Goal: Task Accomplishment & Management: Use online tool/utility

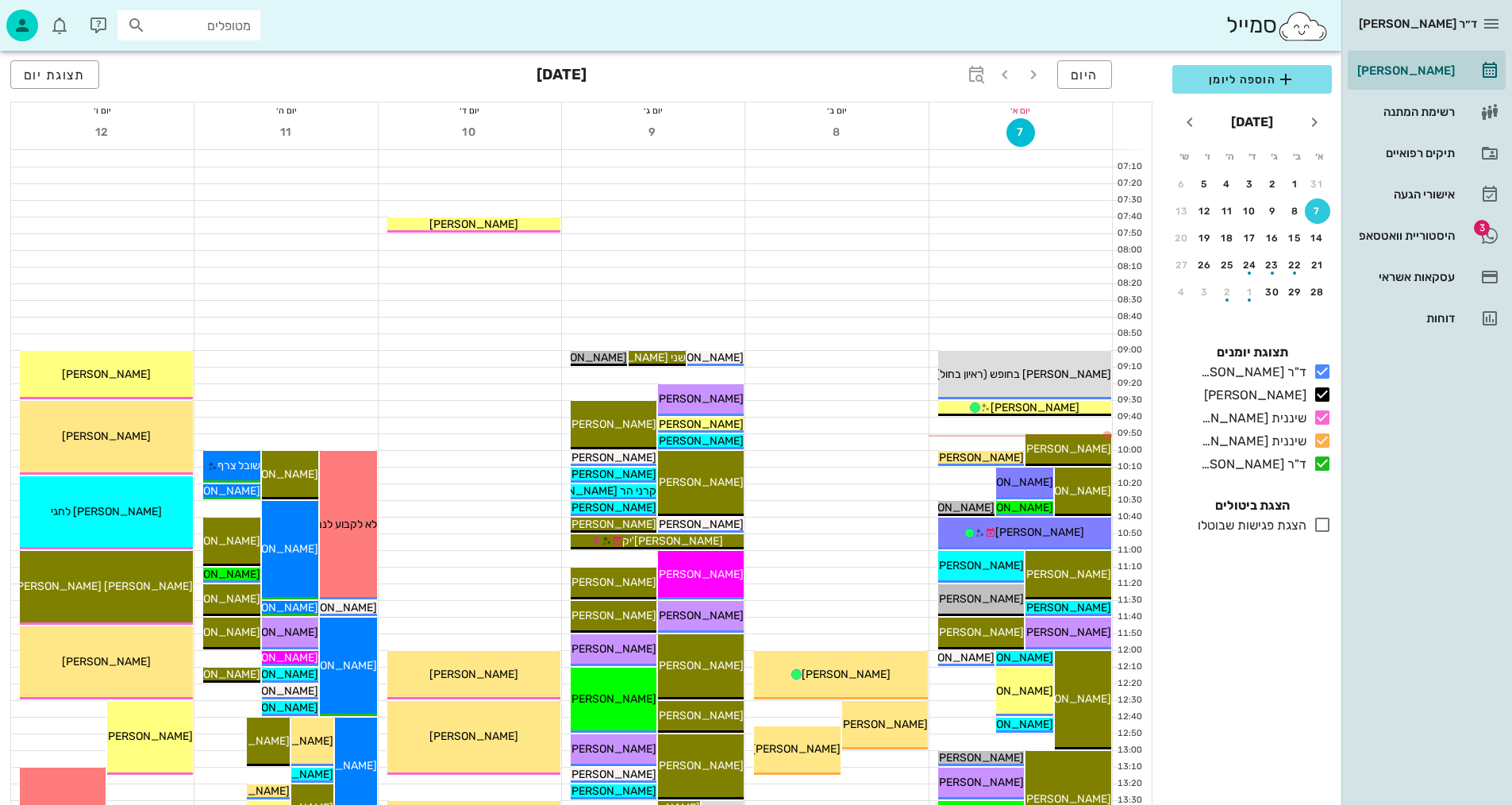
click at [763, 407] on div at bounding box center [836, 408] width 182 height 16
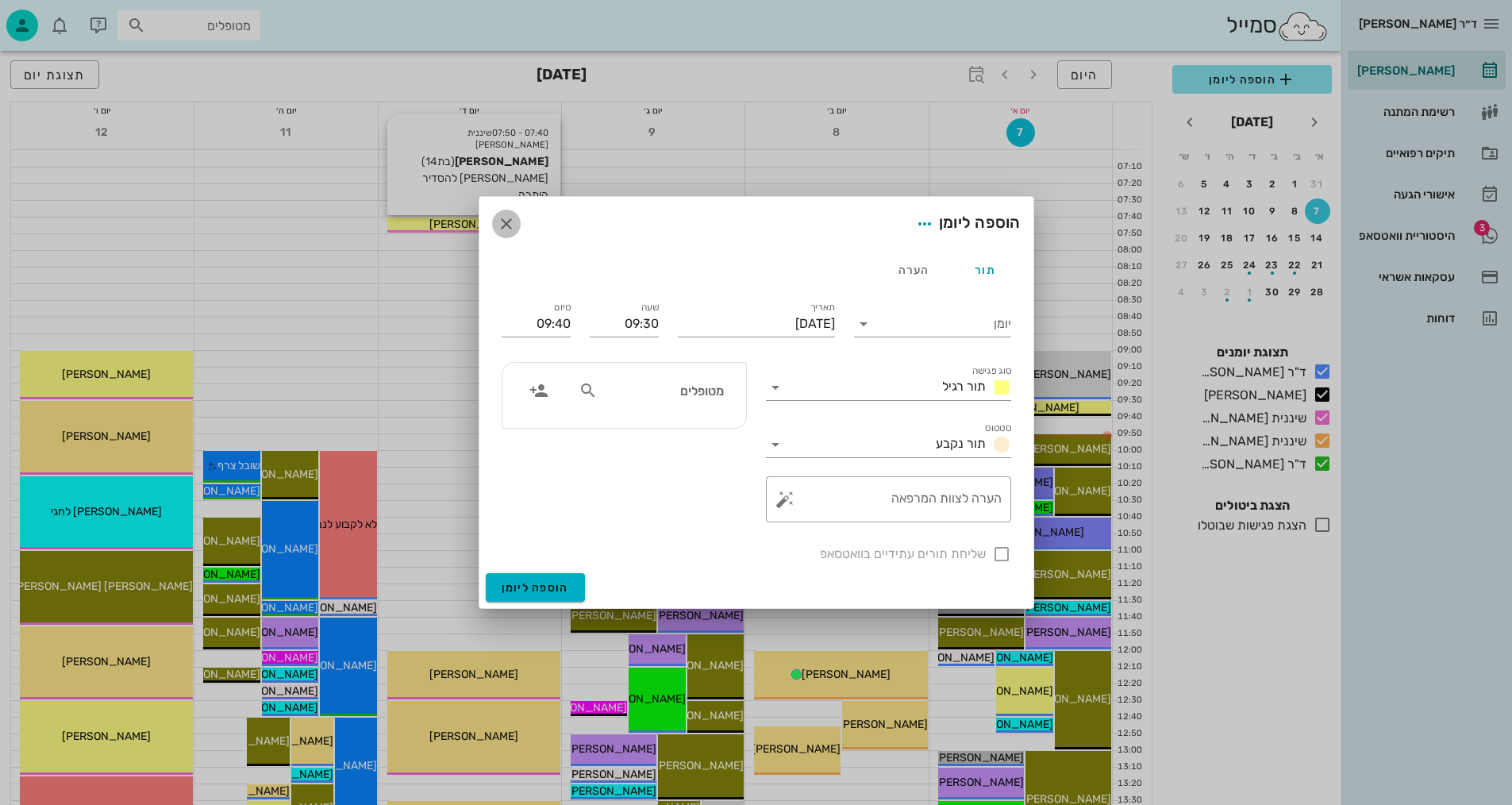
drag, startPoint x: 506, startPoint y: 225, endPoint x: 521, endPoint y: 202, distance: 27.5
click at [506, 223] on icon "button" at bounding box center [506, 224] width 19 height 19
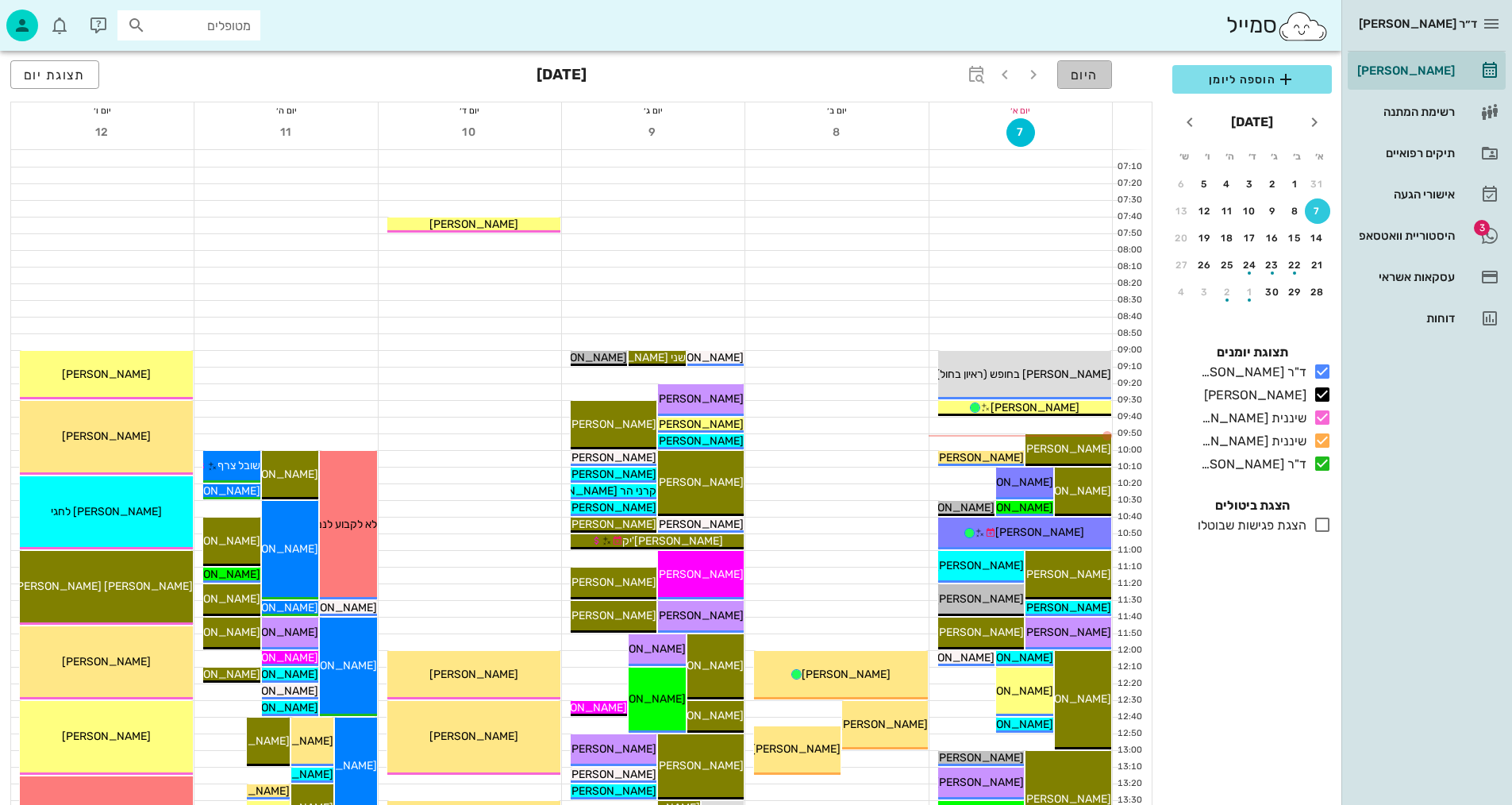
drag, startPoint x: 1092, startPoint y: 72, endPoint x: 1228, endPoint y: 337, distance: 297.9
click at [1092, 71] on span "היום" at bounding box center [1085, 75] width 28 height 15
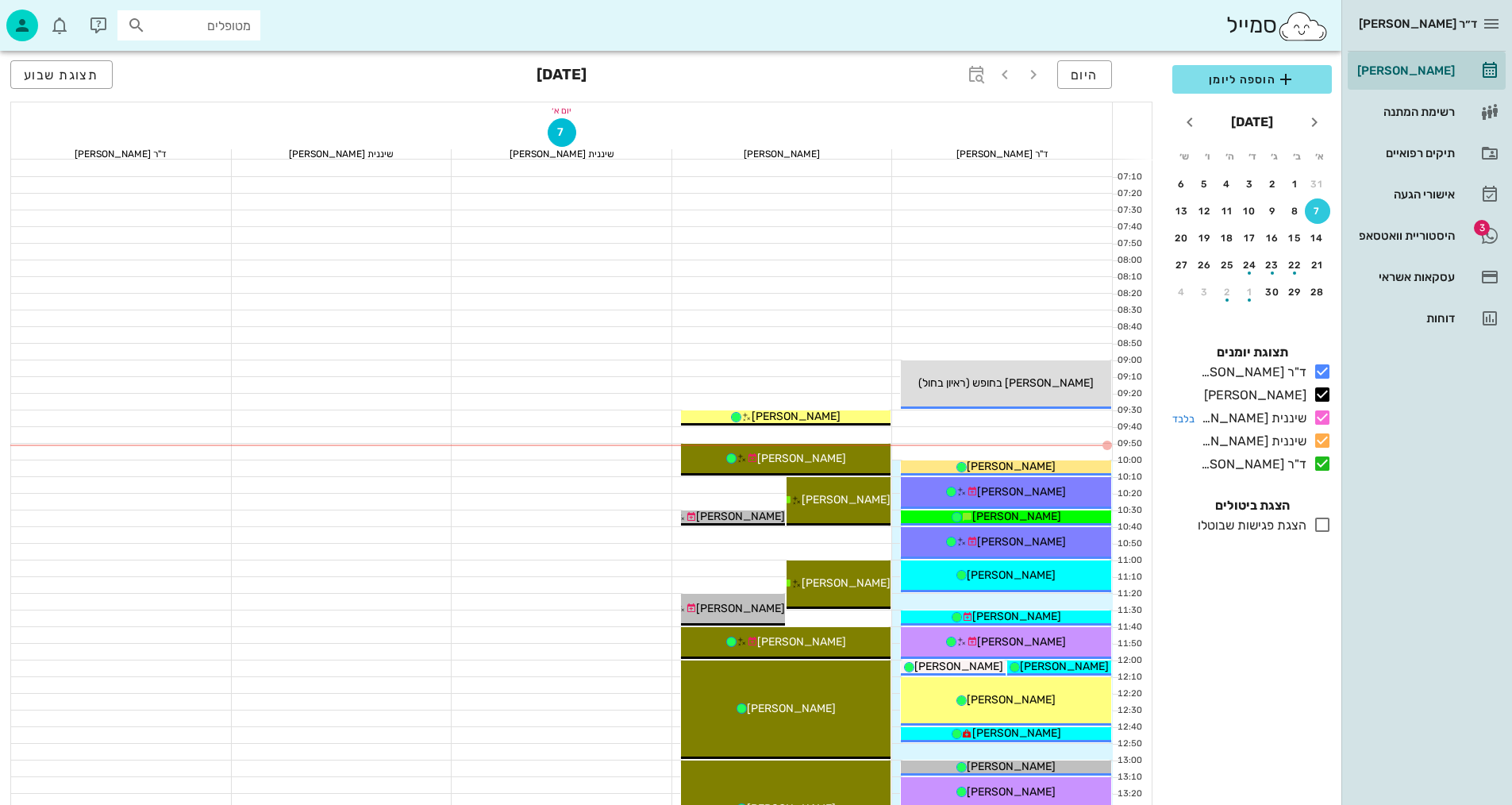
click at [1321, 415] on icon at bounding box center [1322, 417] width 19 height 19
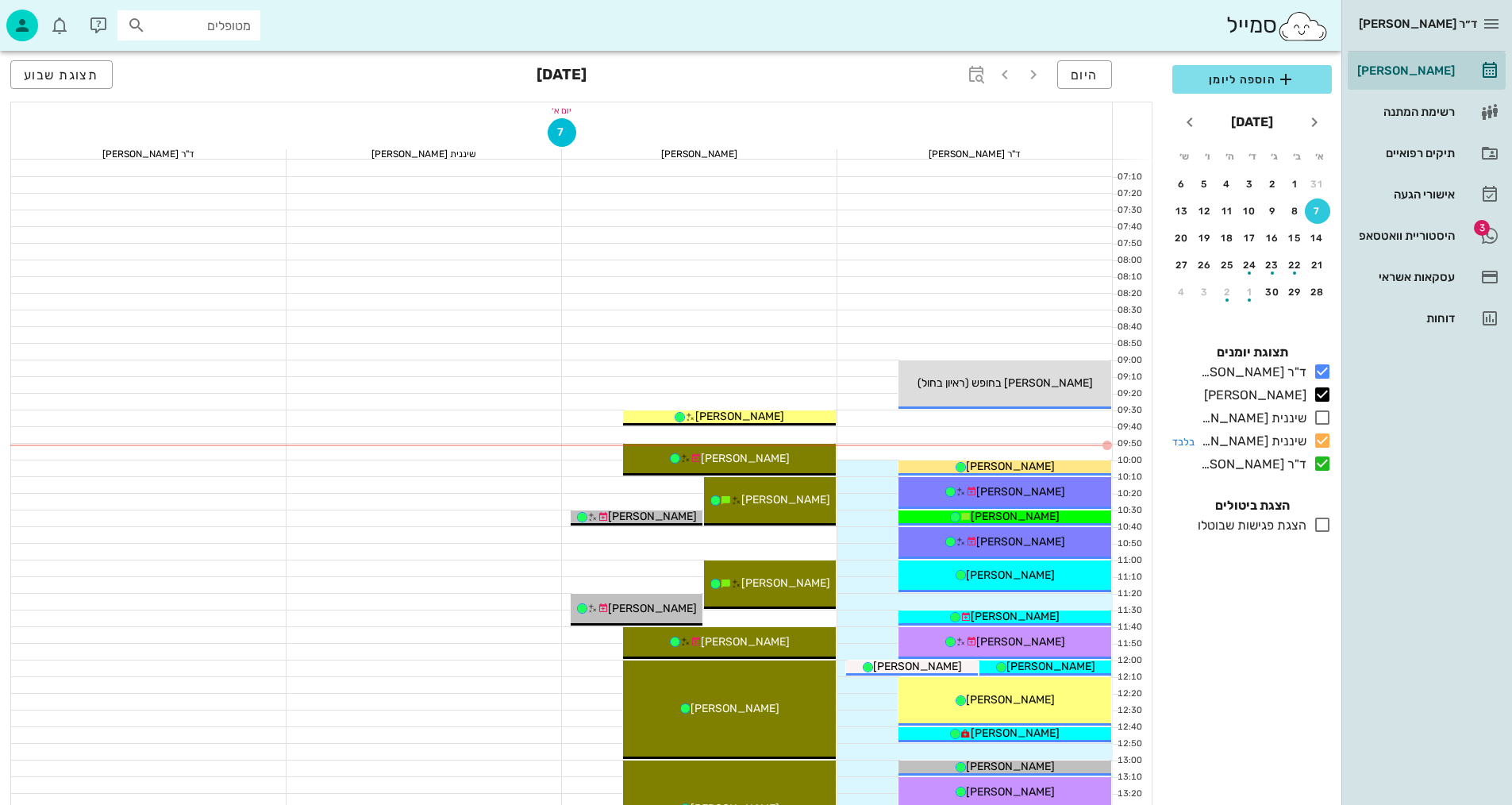
click at [1317, 443] on icon at bounding box center [1322, 440] width 19 height 19
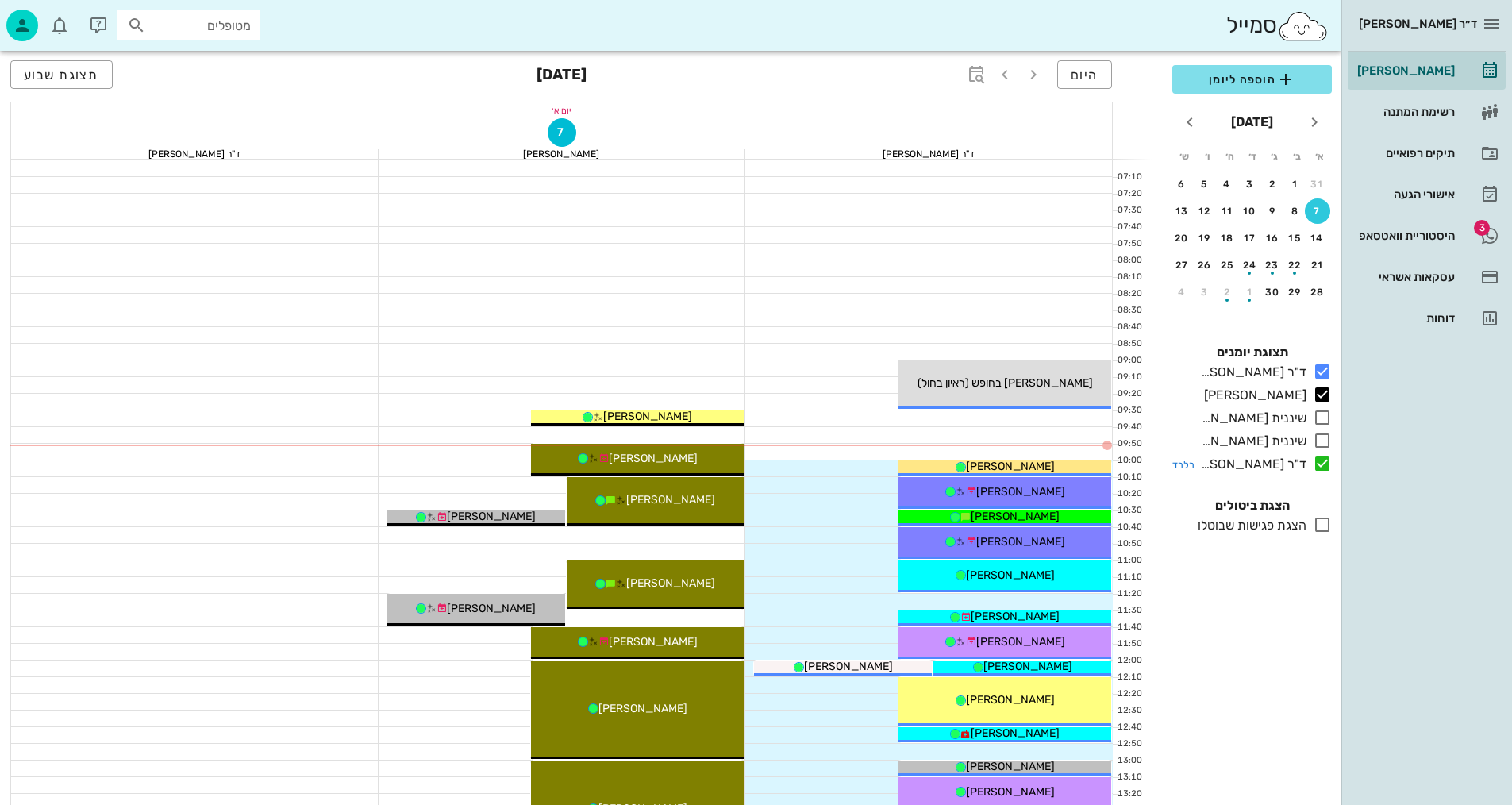
click at [1322, 459] on icon at bounding box center [1322, 464] width 19 height 19
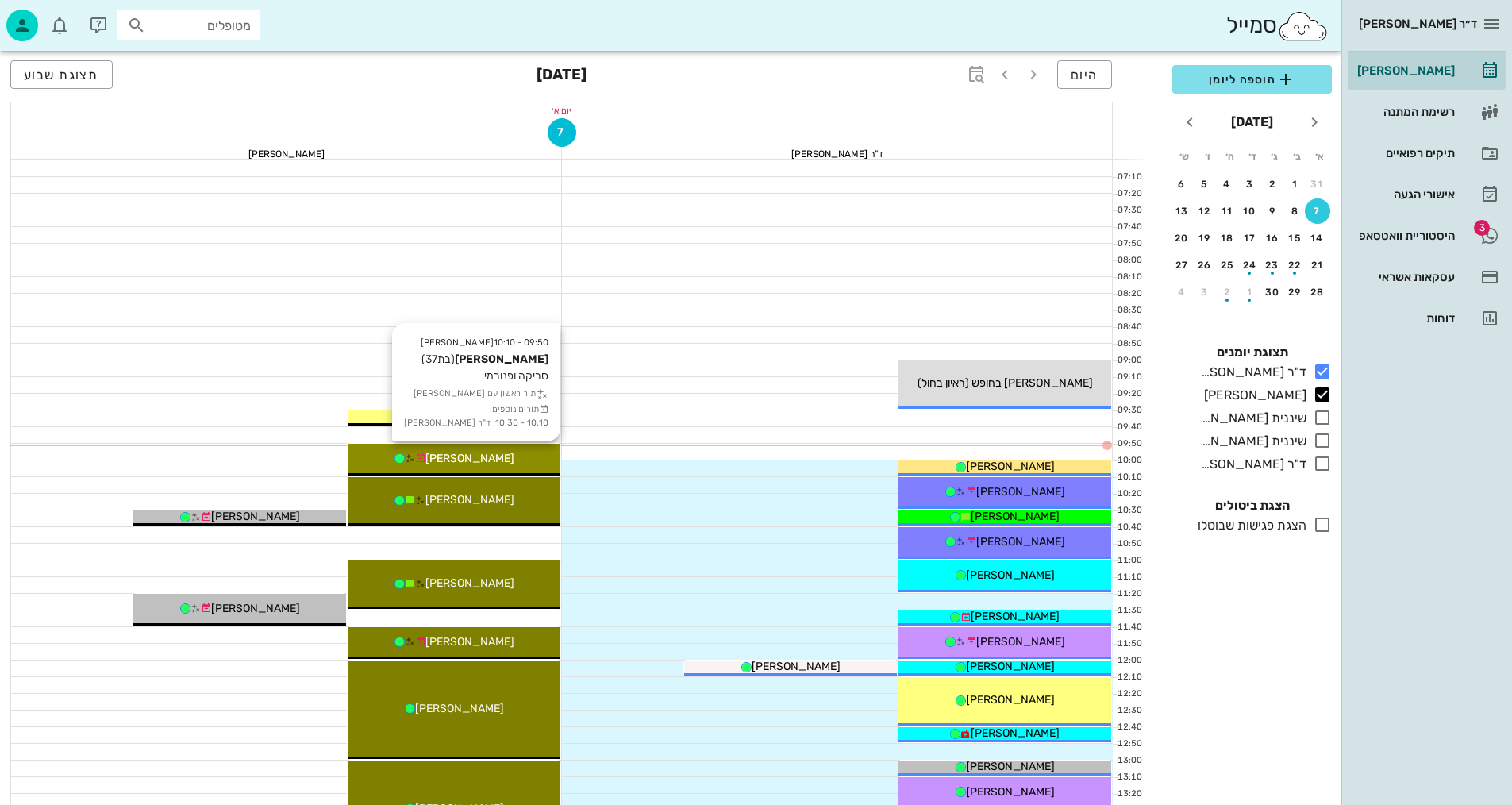
click at [522, 464] on div "[PERSON_NAME]" at bounding box center [454, 459] width 213 height 16
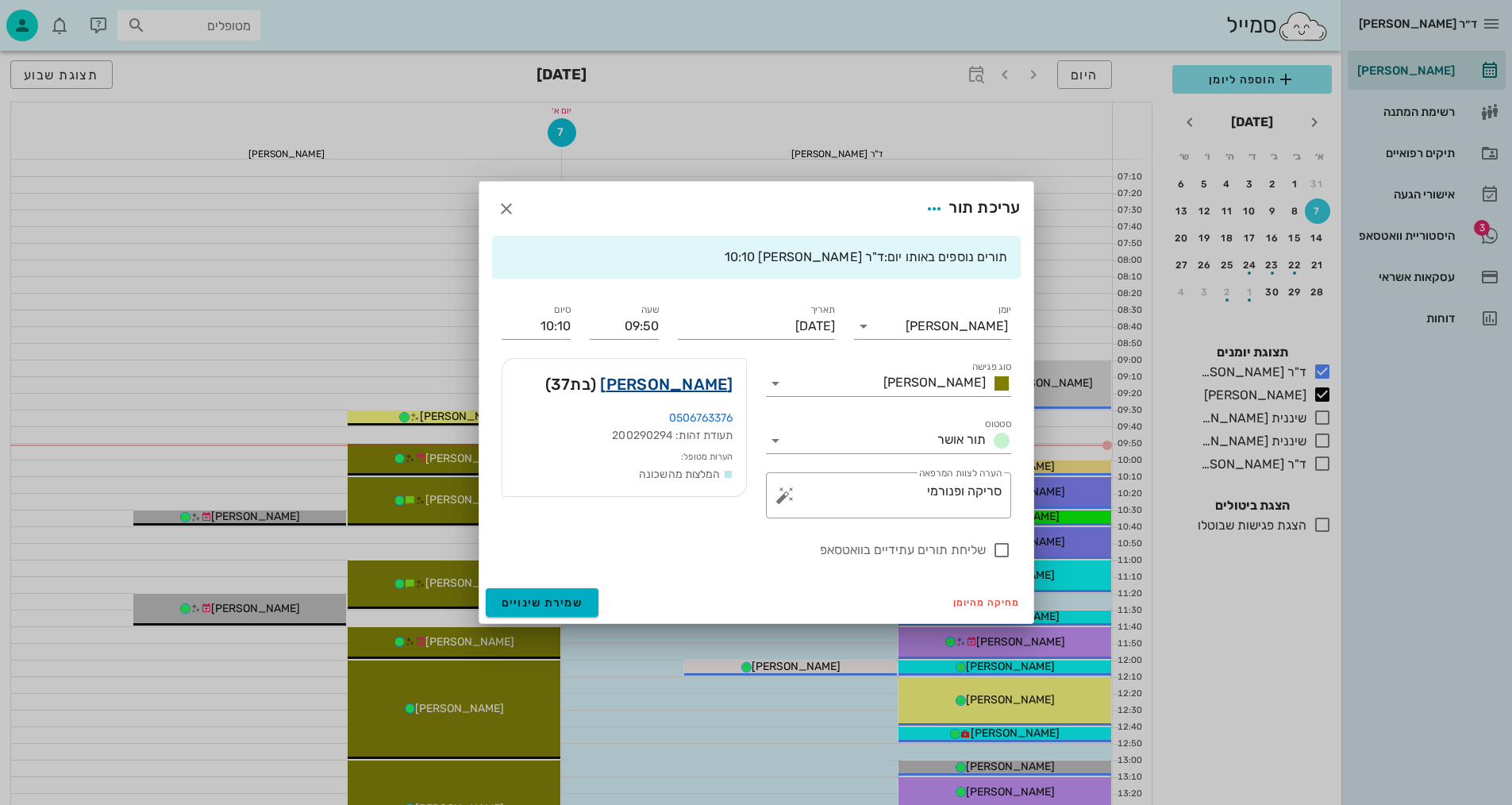
click at [678, 388] on link "[PERSON_NAME]" at bounding box center [666, 384] width 133 height 26
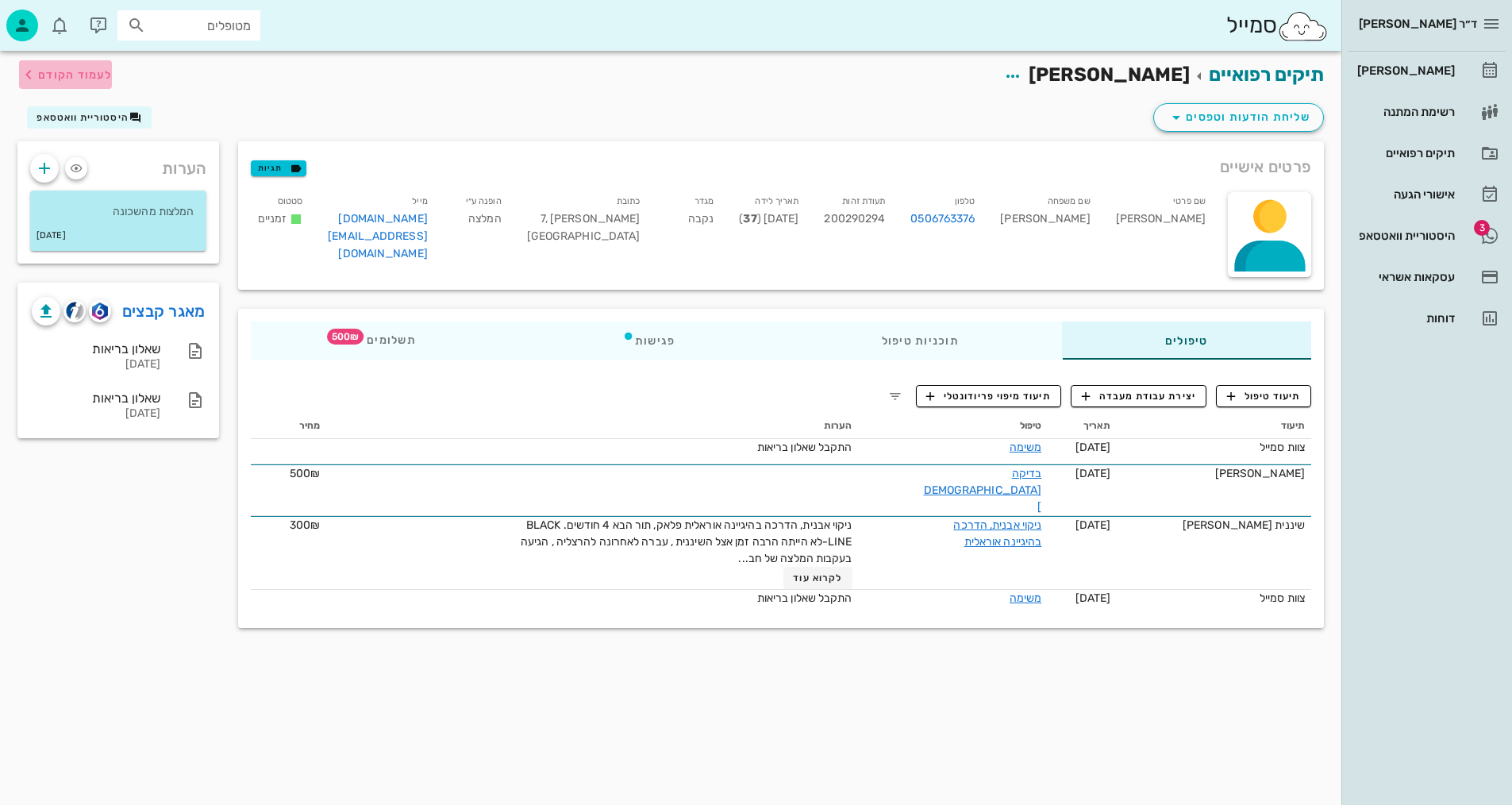
click at [79, 81] on span "לעמוד הקודם" at bounding box center [75, 75] width 74 height 13
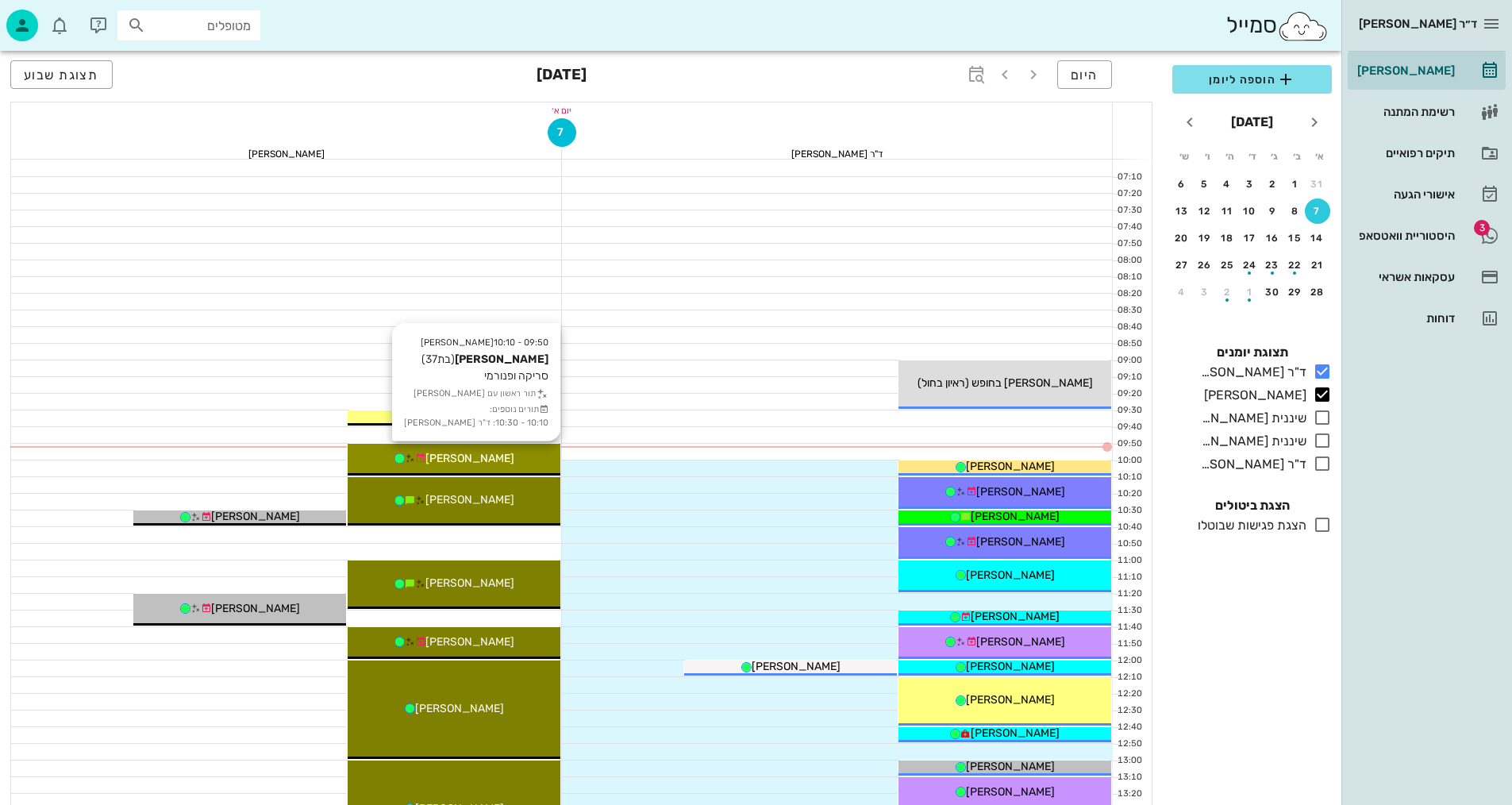
click at [510, 458] on div "[PERSON_NAME]" at bounding box center [454, 459] width 213 height 16
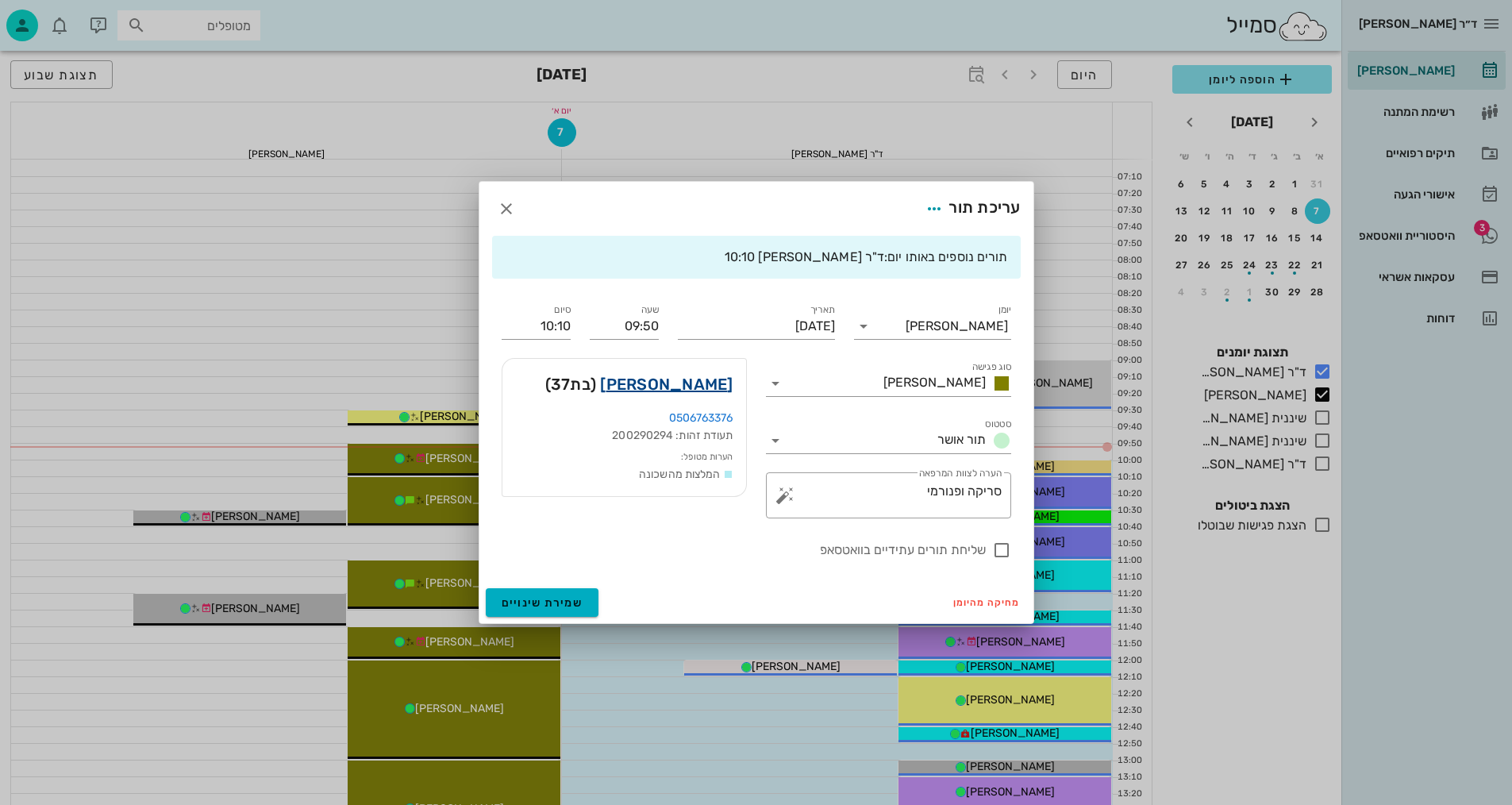
click at [690, 378] on link "[PERSON_NAME]" at bounding box center [666, 384] width 133 height 26
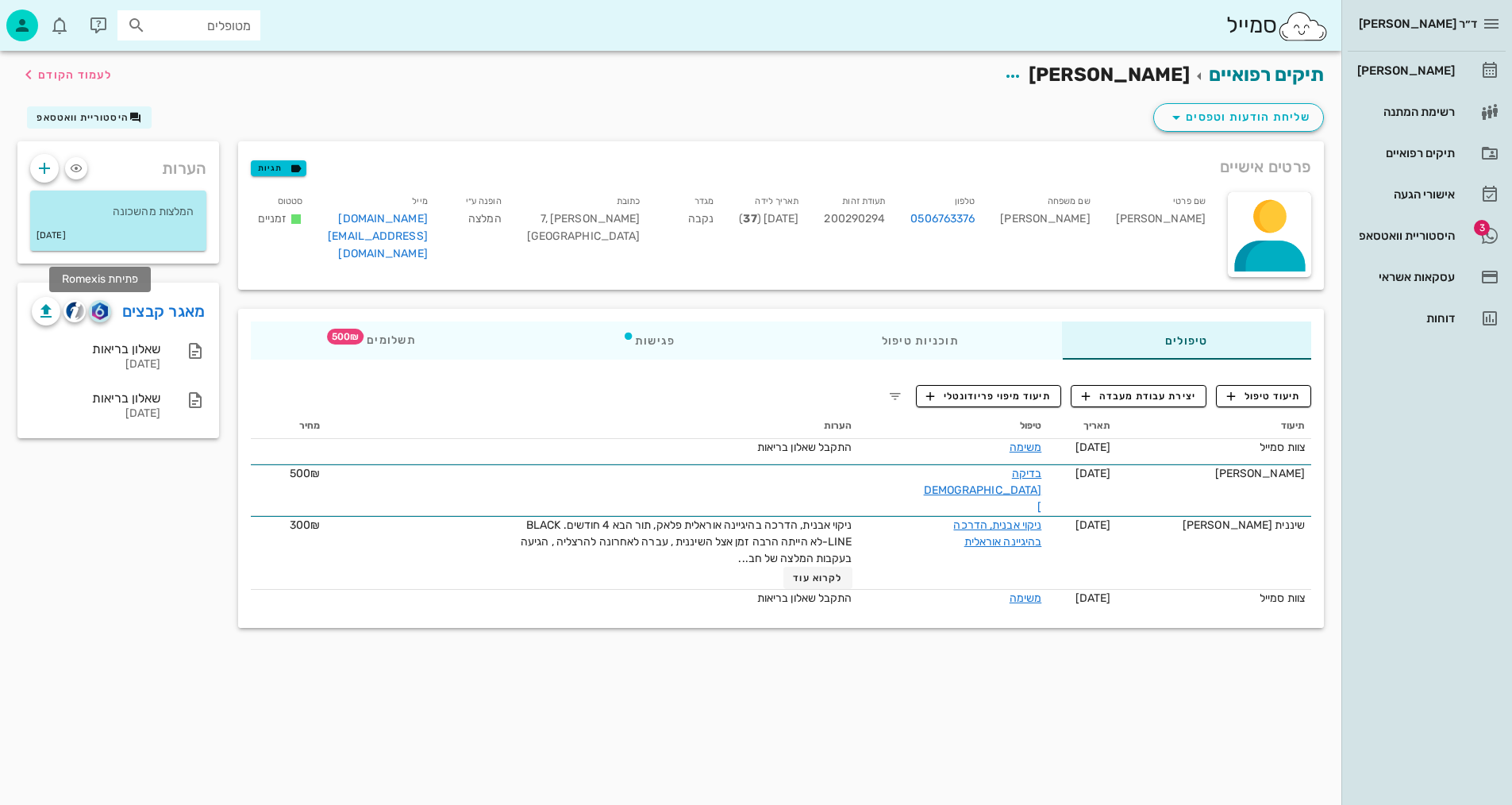
click at [96, 308] on img "button" at bounding box center [100, 311] width 15 height 17
click at [1256, 389] on span "תיעוד טיפול" at bounding box center [1264, 396] width 74 height 14
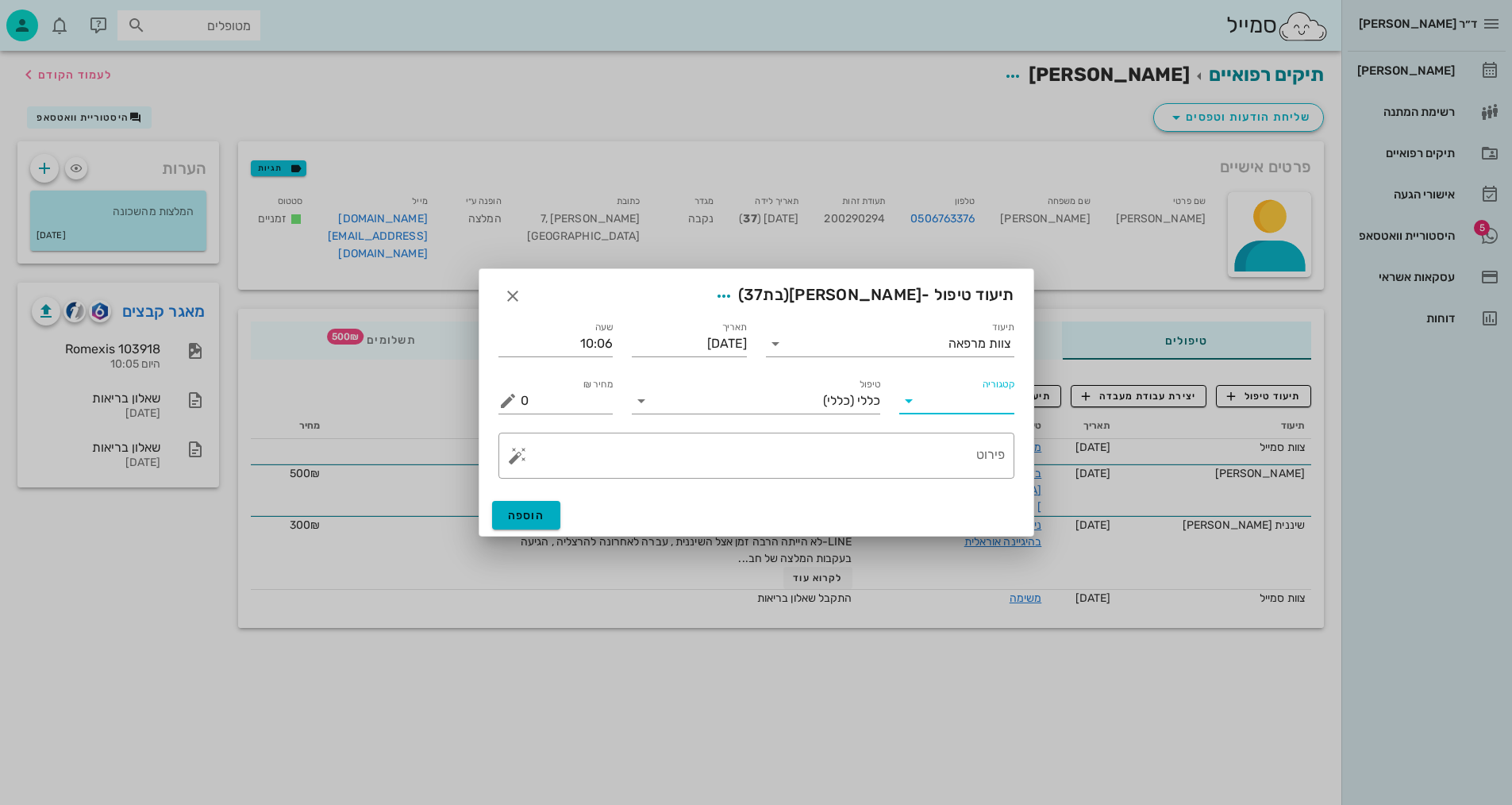
click at [974, 388] on input "קטגוריה" at bounding box center [970, 401] width 90 height 26
click at [973, 430] on div "בדיקות וצילומים" at bounding box center [981, 439] width 139 height 34
type input "בדיקות וצילומים"
click at [866, 416] on div "טיפול" at bounding box center [756, 394] width 267 height 57
click at [866, 412] on input "טיפול" at bounding box center [767, 401] width 226 height 26
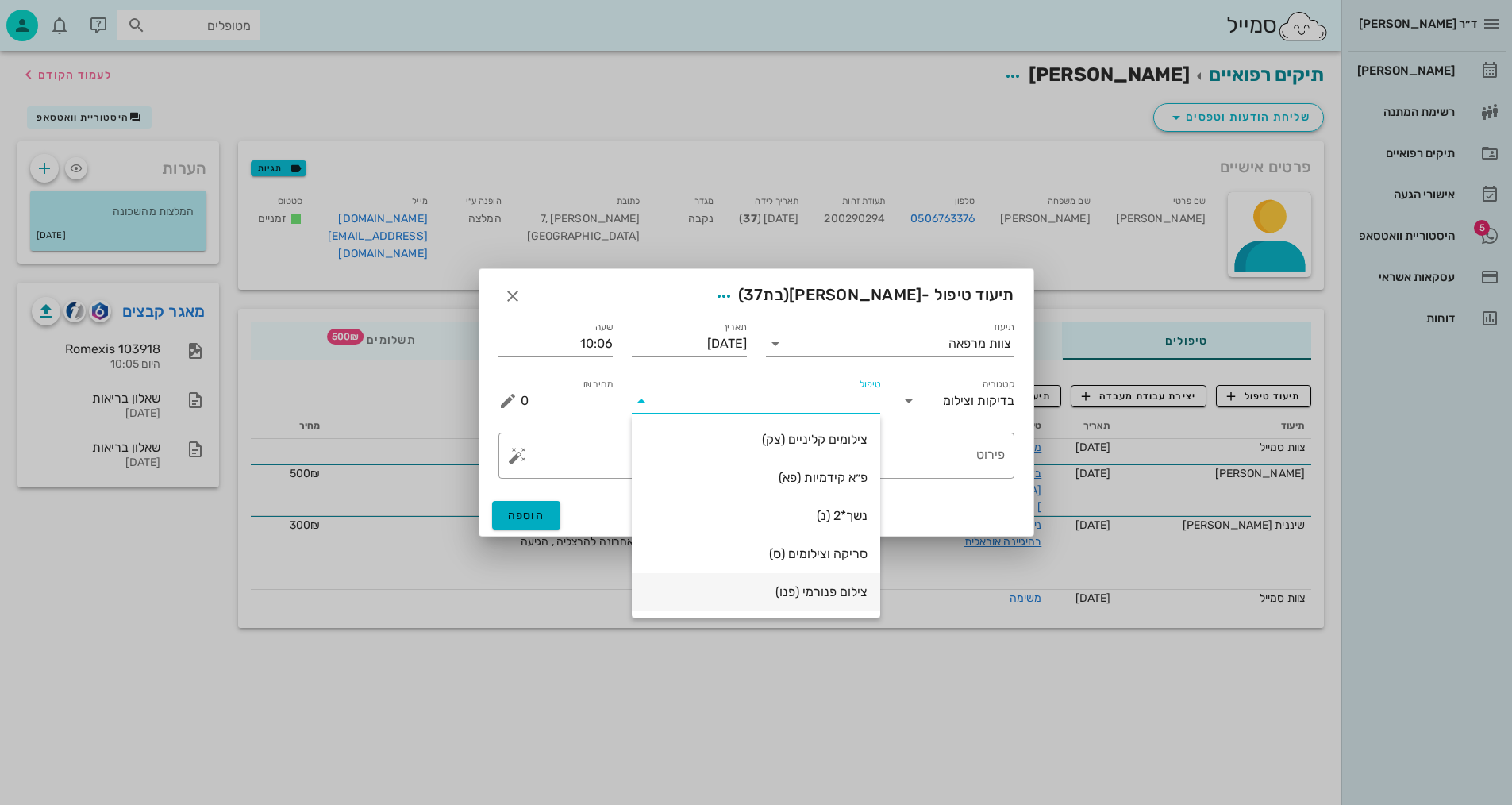
click at [840, 591] on div "צילום פנורמי (פנו)" at bounding box center [756, 592] width 223 height 15
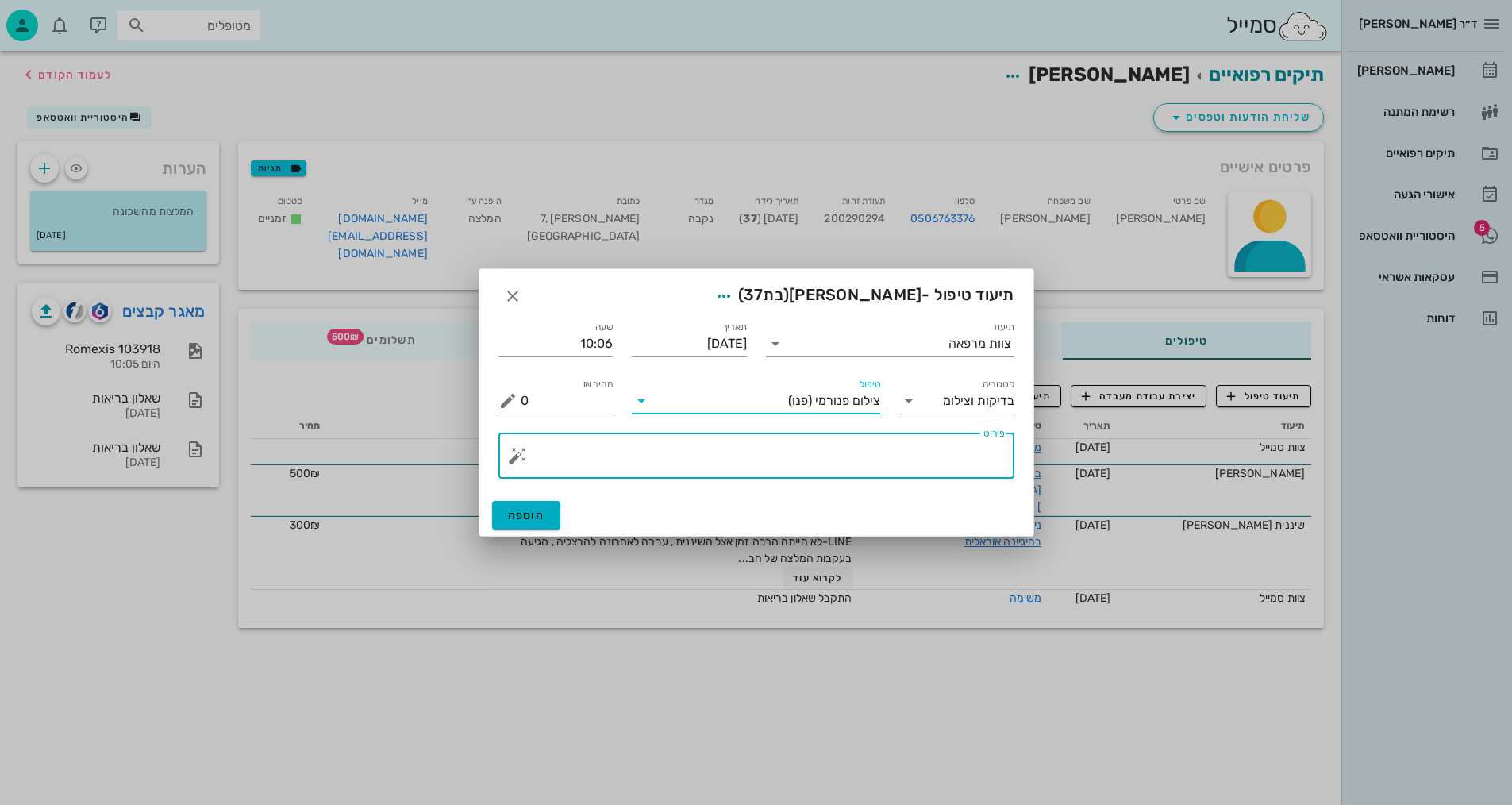
click at [976, 455] on textarea "פירוט" at bounding box center [763, 459] width 484 height 38
type textarea "פנורמי, [PERSON_NAME], וצילום אפליקציה - [PERSON_NAME]"
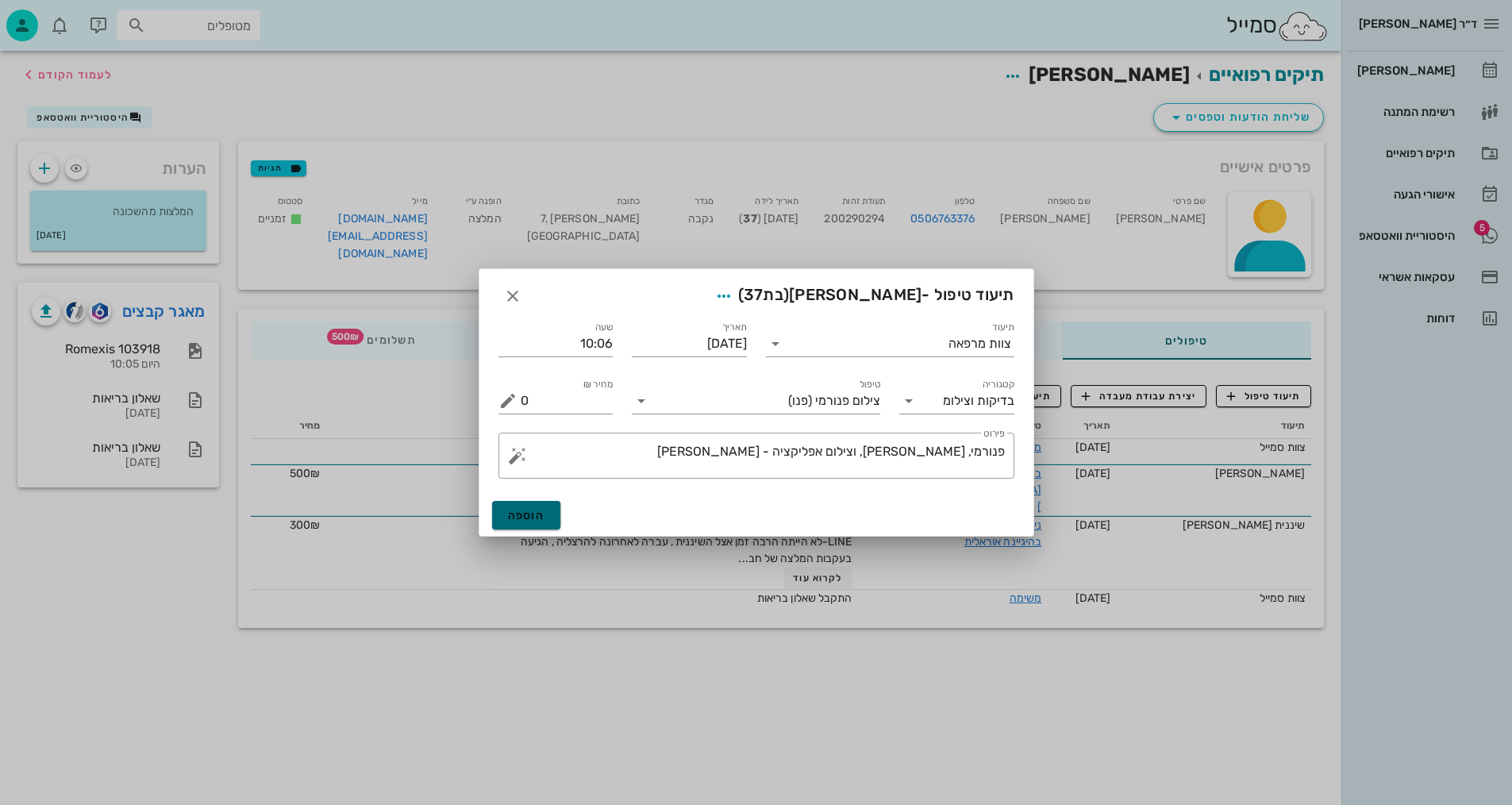
click at [528, 515] on span "הוספה" at bounding box center [526, 515] width 37 height 13
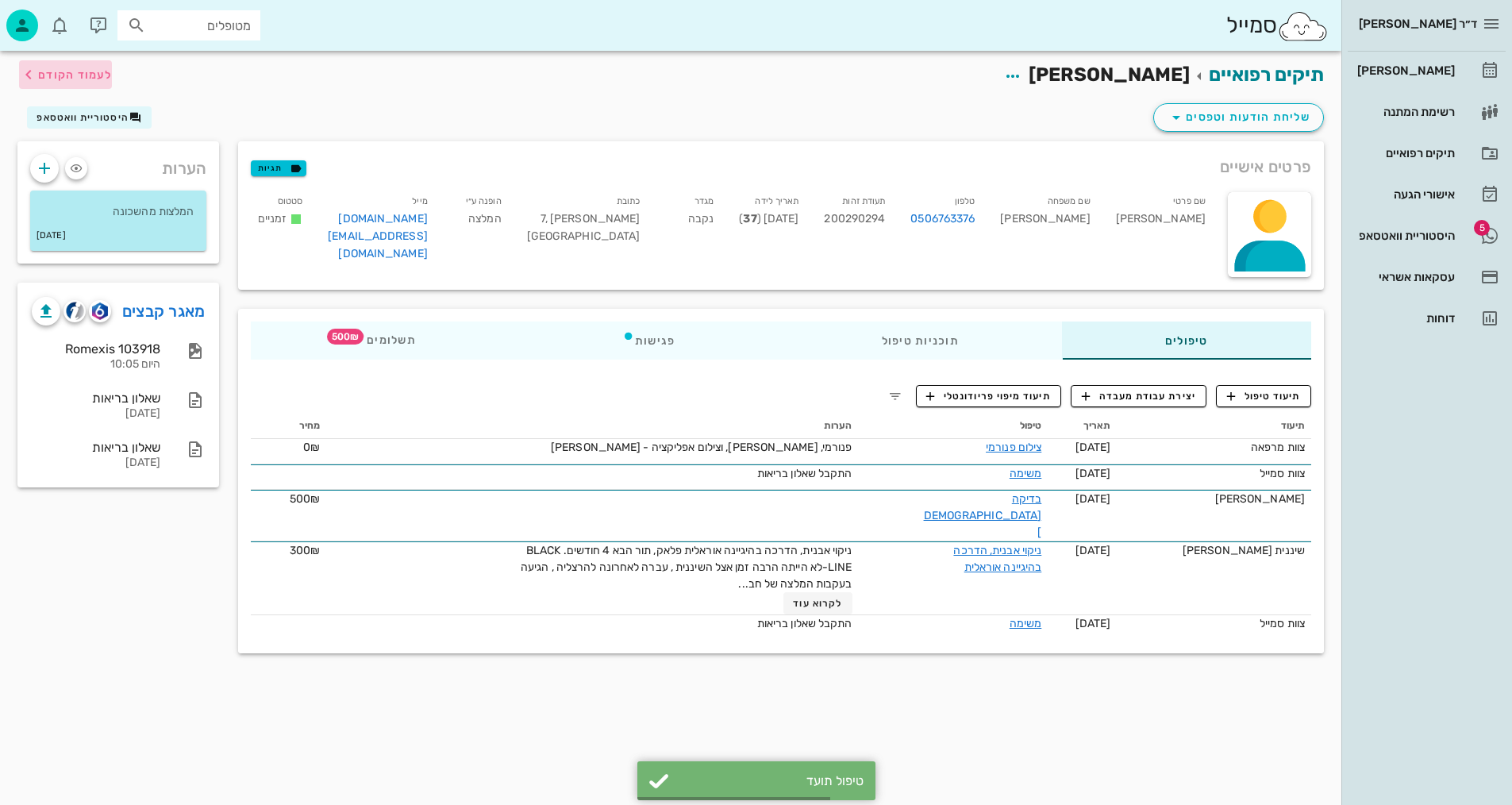
click at [93, 74] on span "לעמוד הקודם" at bounding box center [75, 75] width 74 height 13
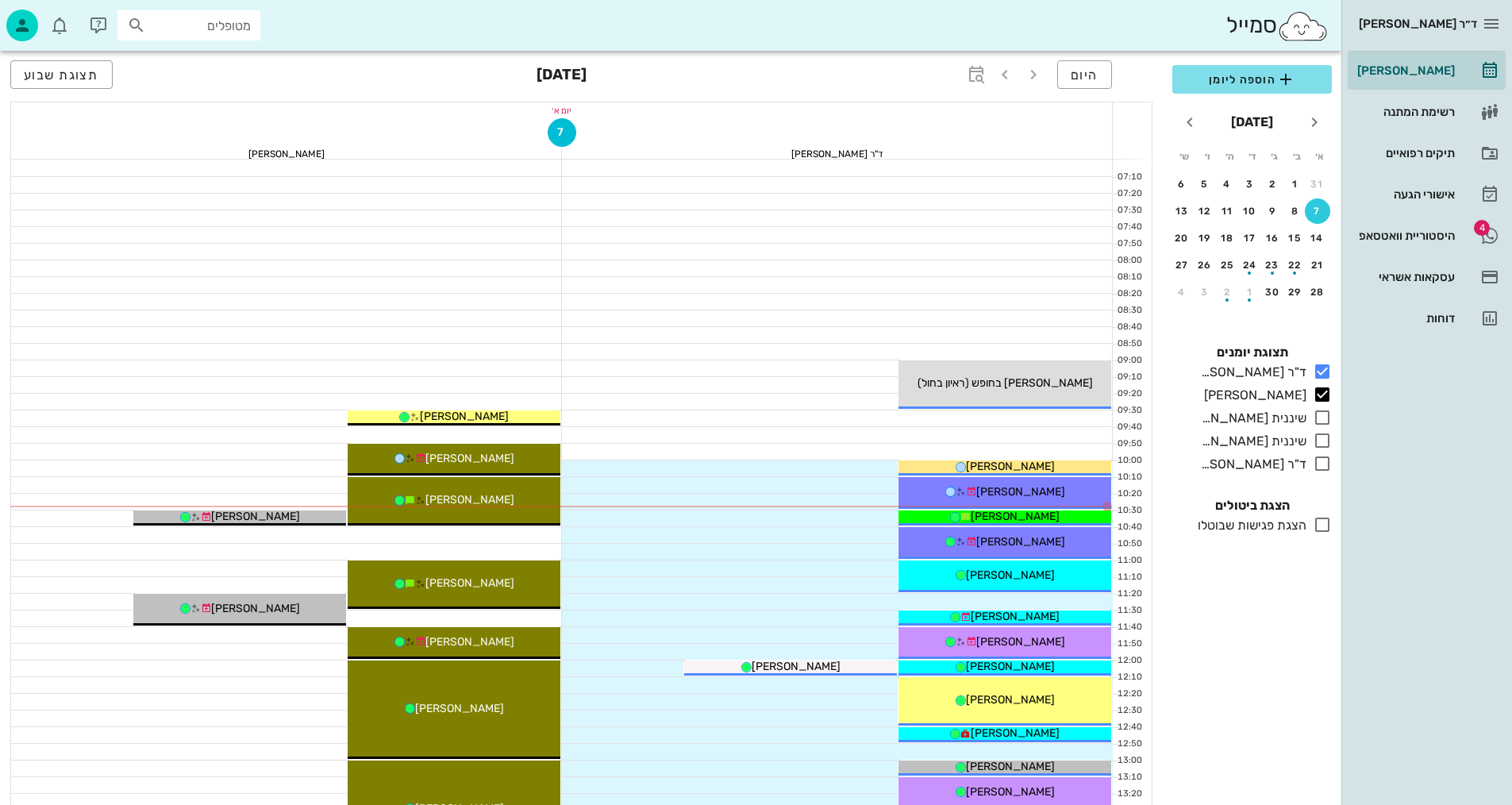
drag, startPoint x: 93, startPoint y: 74, endPoint x: 92, endPoint y: 92, distance: 18.0
click at [101, 53] on div "היום [DATE] תצוגת שבוע" at bounding box center [581, 77] width 1142 height 51
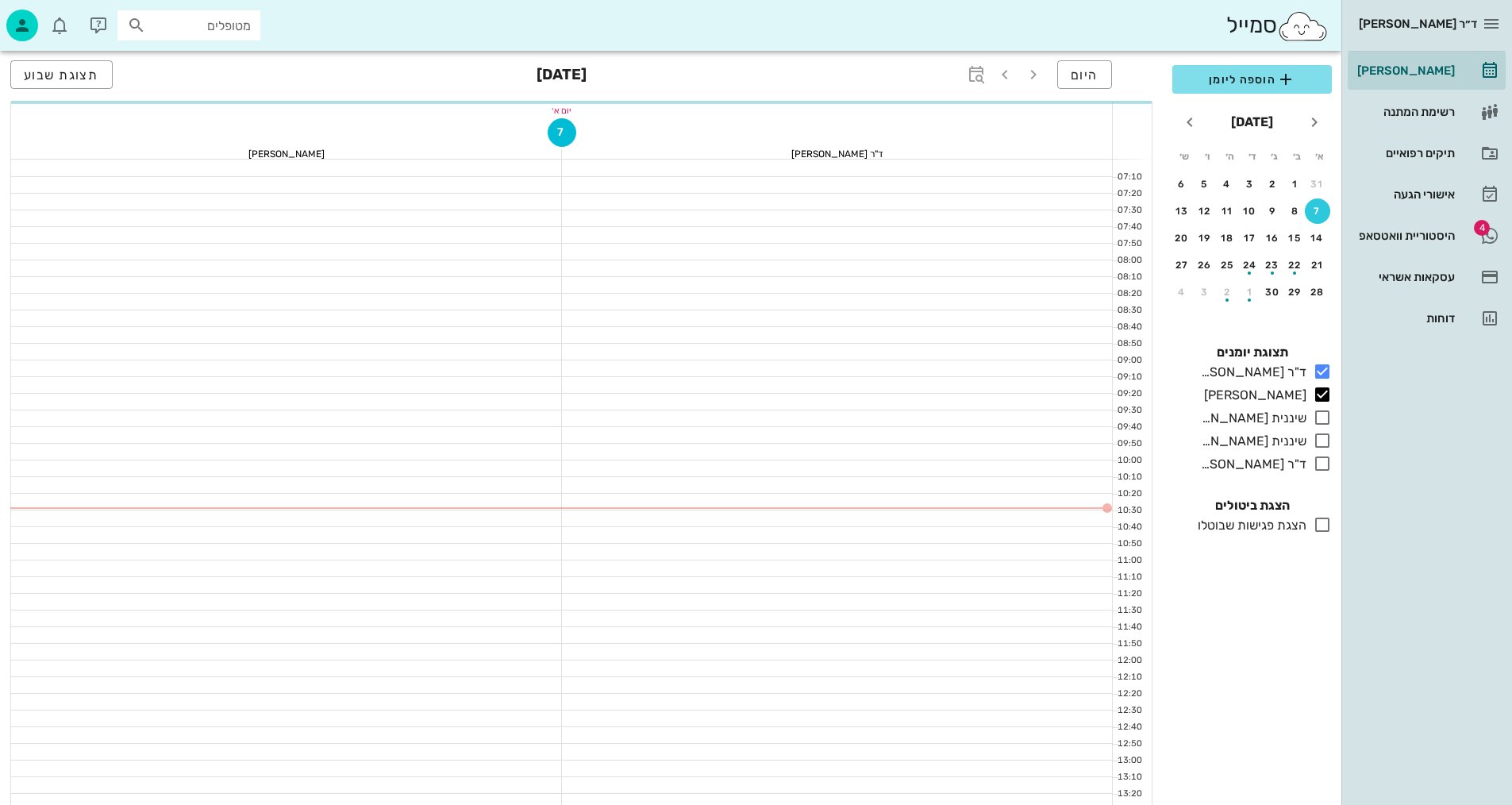
drag, startPoint x: 188, startPoint y: 90, endPoint x: 291, endPoint y: 266, distance: 203.9
click at [192, 92] on div "היום [DATE] תצוגת שבוע" at bounding box center [581, 77] width 1142 height 51
click at [291, 266] on div "יום א׳ 7 ד"ר [PERSON_NAME] [PERSON_NAME] 07:10 07:20 07:30 07:40 07:50 08:00 08…" at bounding box center [581, 806] width 1142 height 1509
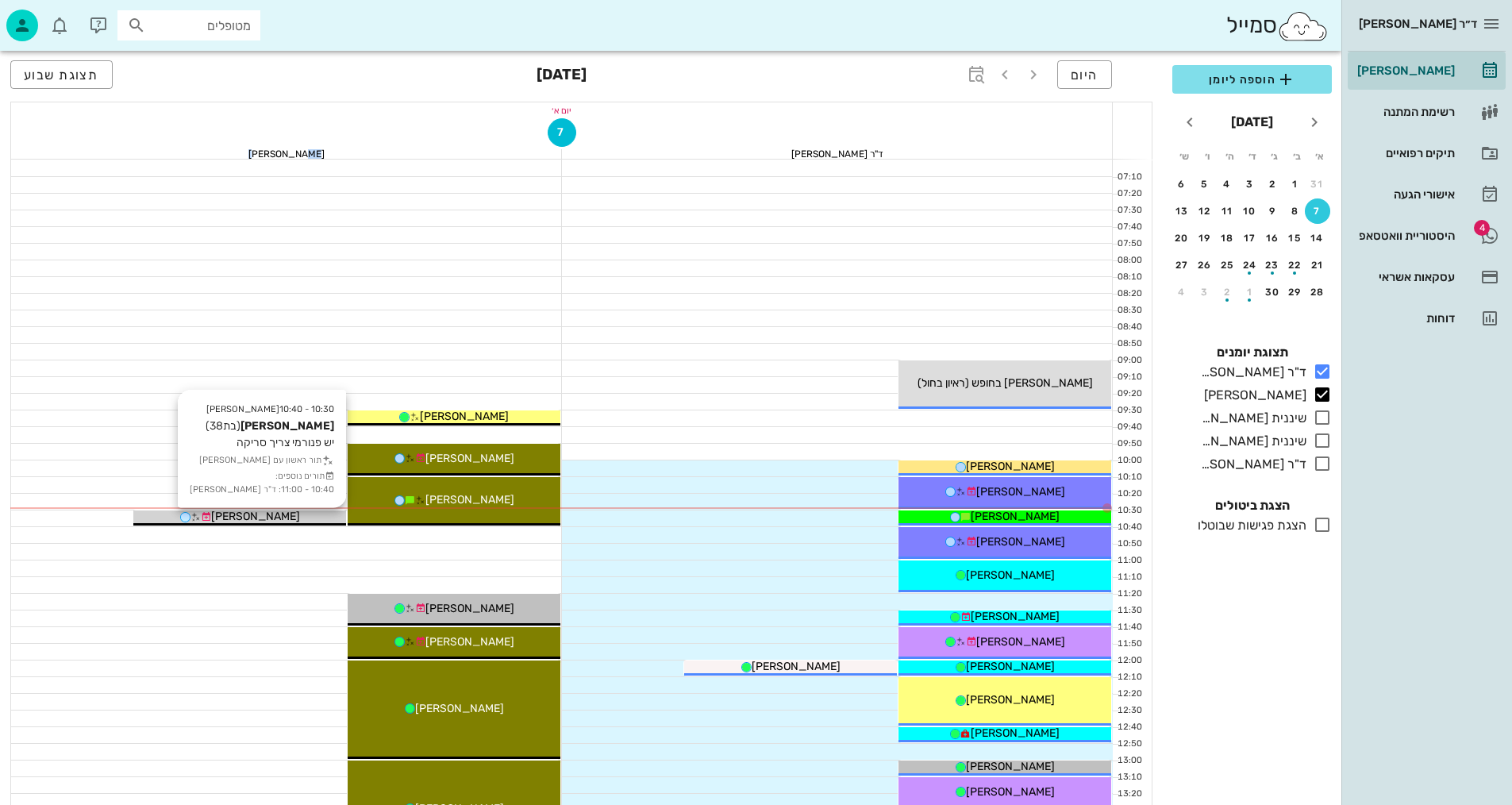
click at [295, 515] on div "[PERSON_NAME]" at bounding box center [240, 516] width 213 height 16
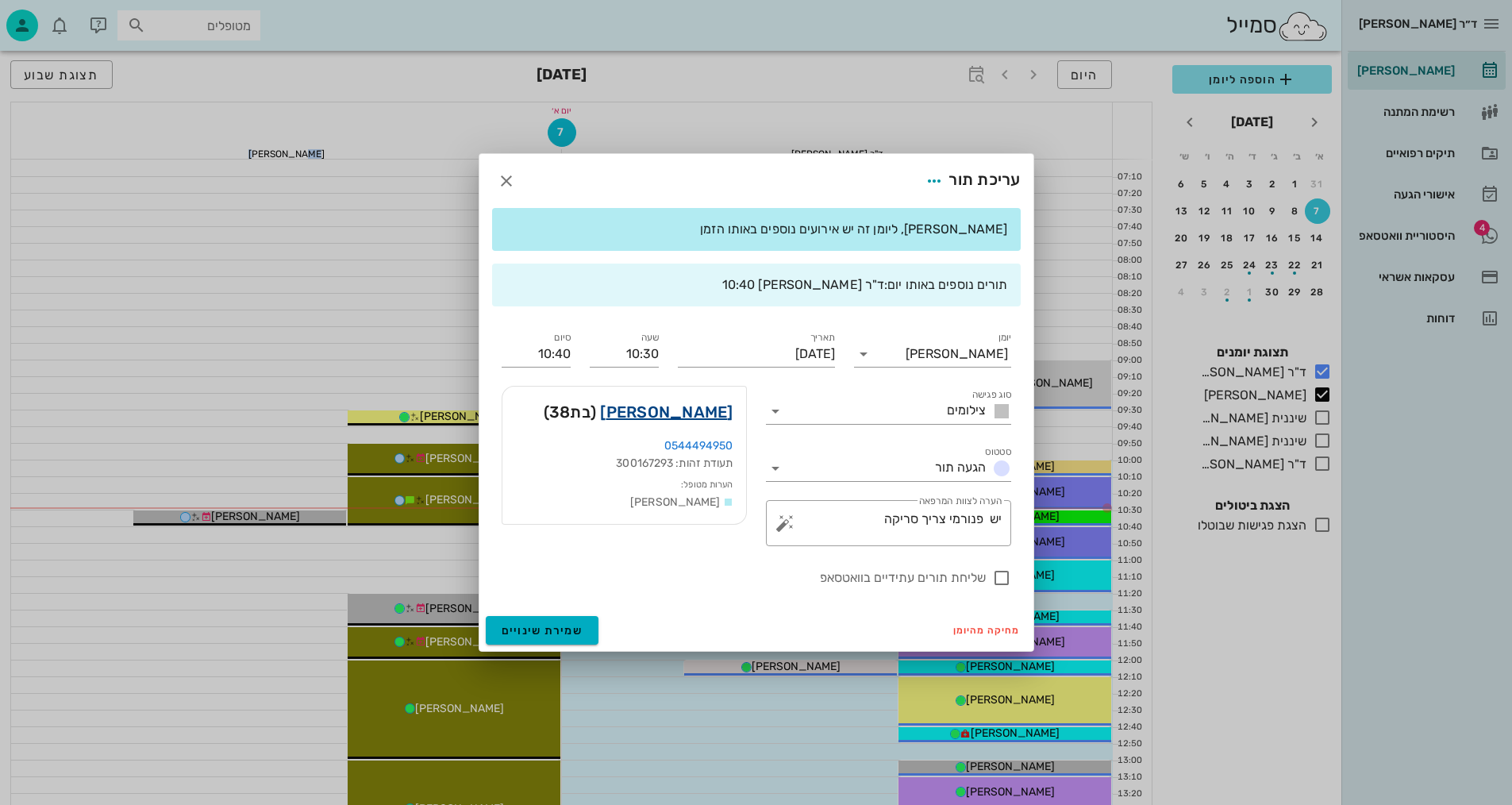
click at [690, 416] on link "[PERSON_NAME]" at bounding box center [666, 412] width 133 height 26
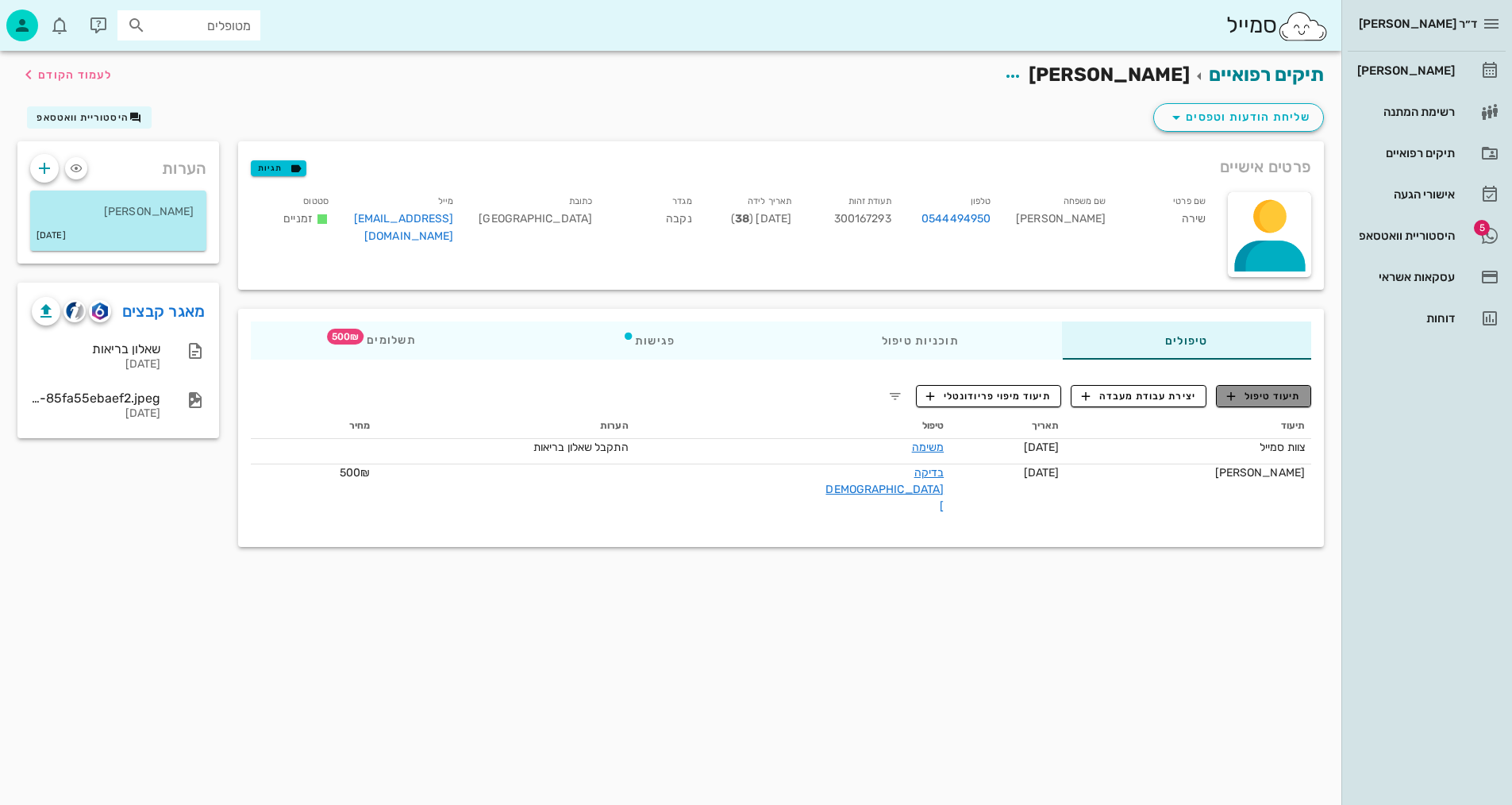
click at [1266, 392] on span "תיעוד טיפול" at bounding box center [1264, 396] width 74 height 14
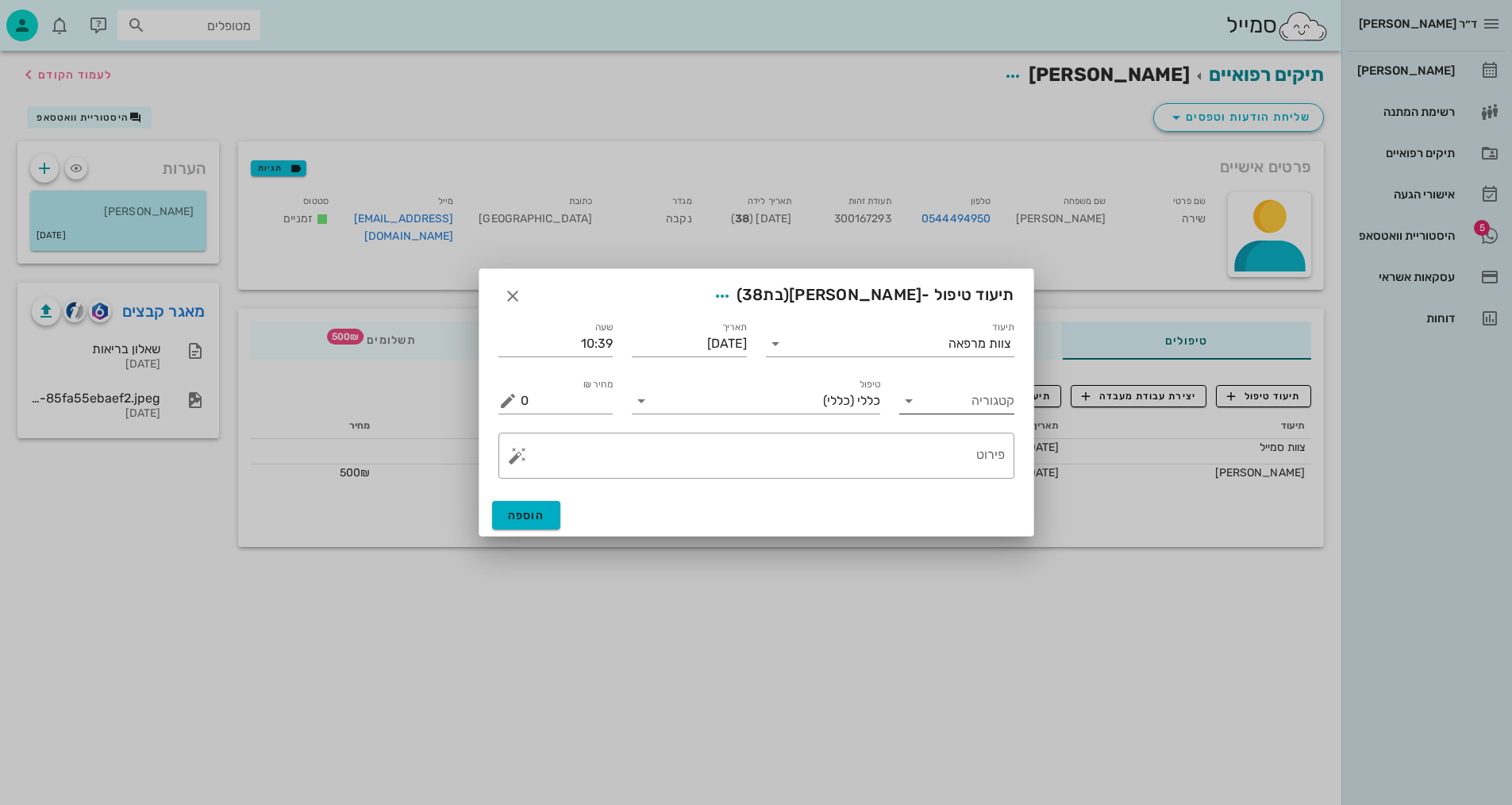
click at [976, 400] on input "קטגוריה" at bounding box center [970, 401] width 90 height 26
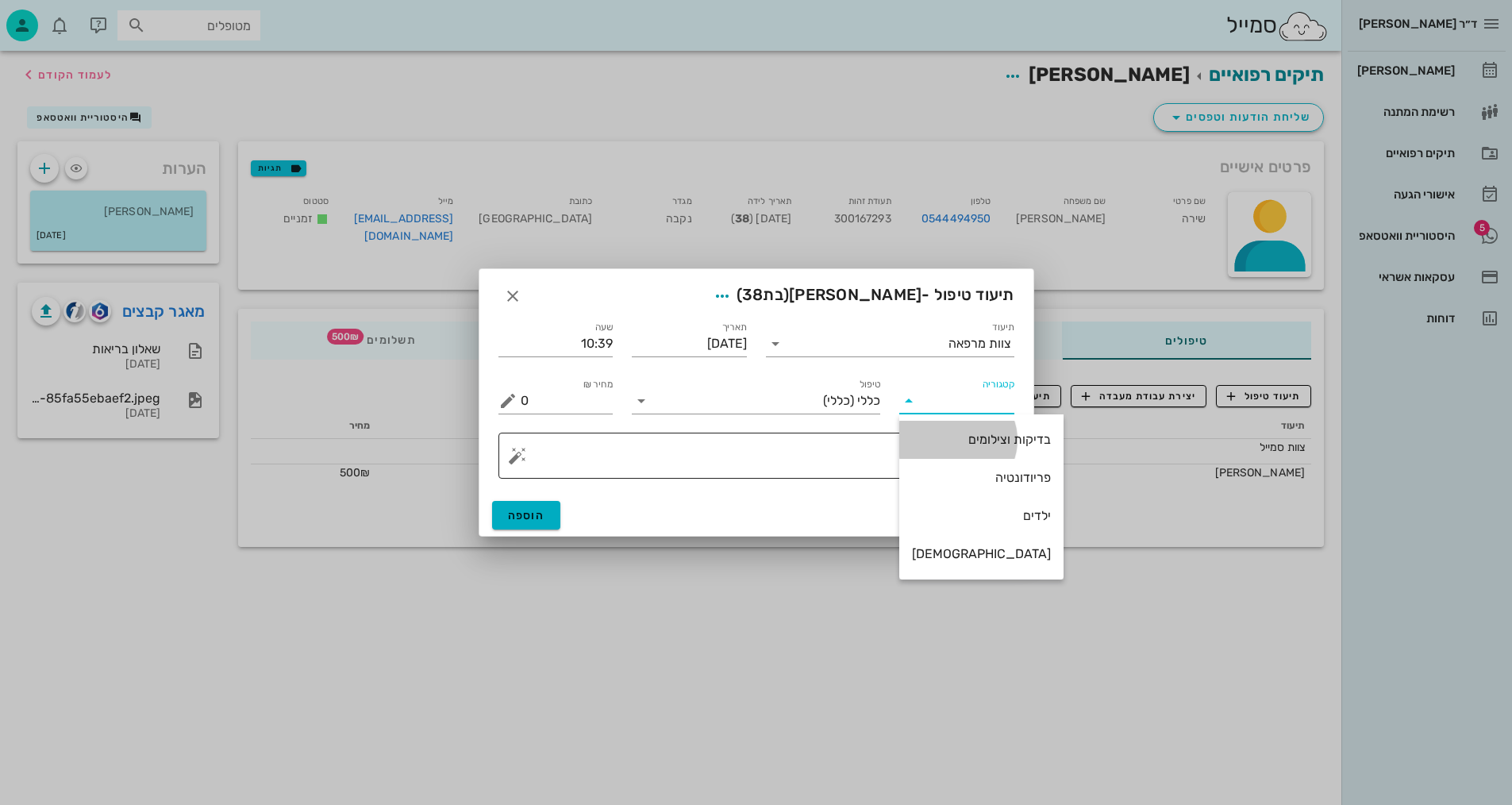
click at [972, 439] on div "בדיקות וצילומים" at bounding box center [981, 440] width 139 height 15
type input "בדיקות וצילומים"
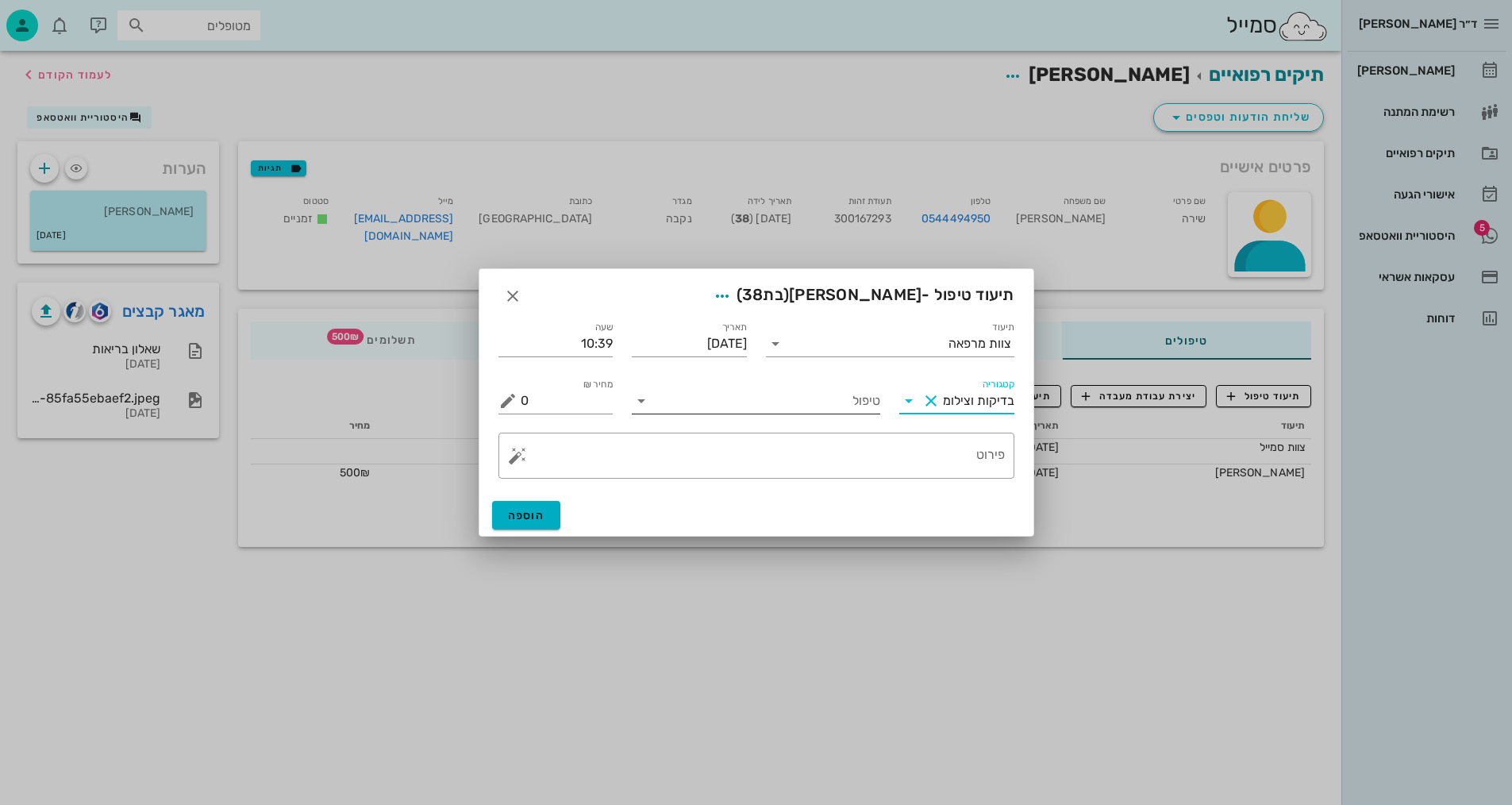
click at [850, 405] on input "טיפול" at bounding box center [767, 401] width 226 height 26
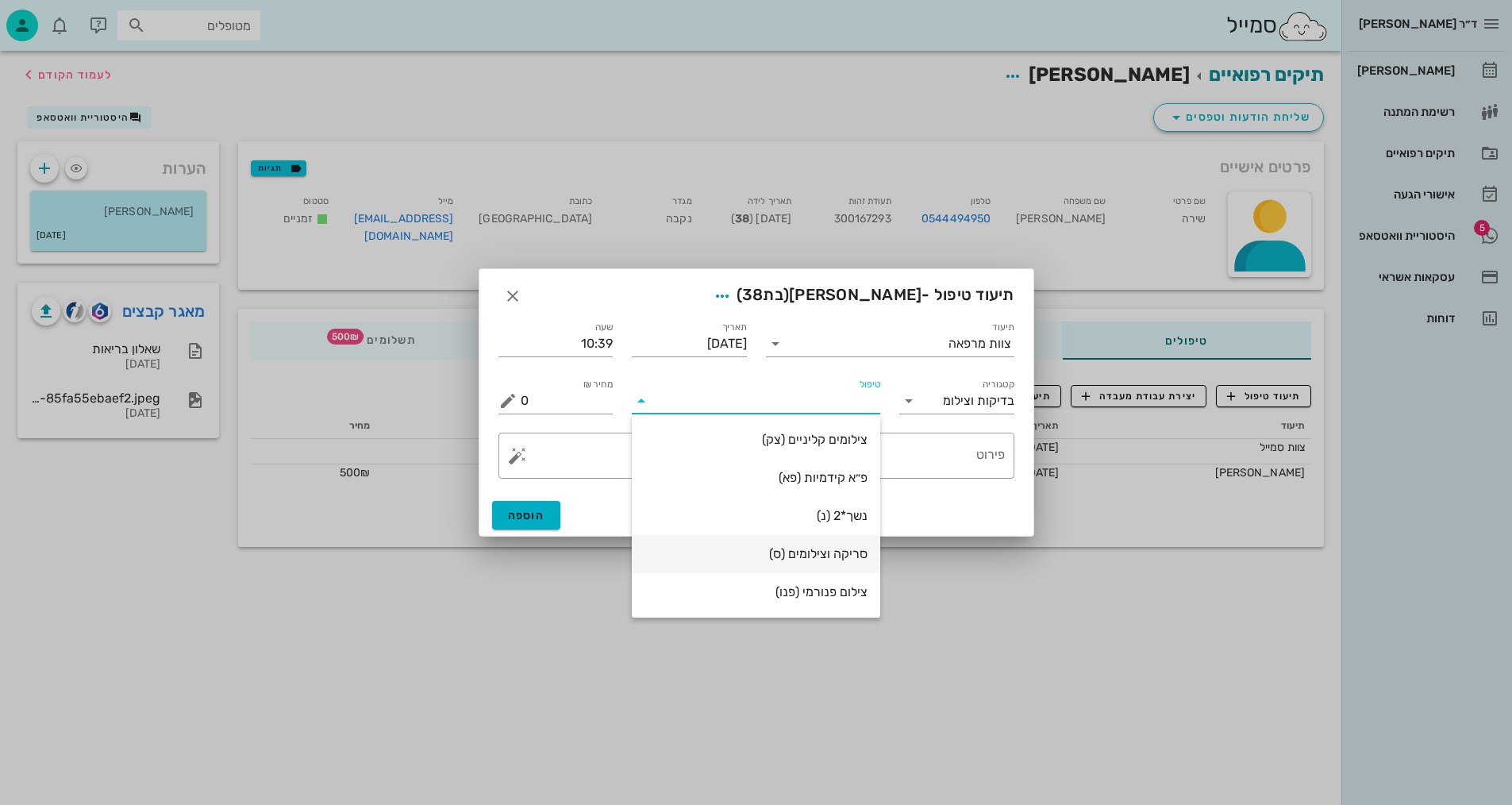
click at [826, 557] on div "סריקה וצילומים (ס)" at bounding box center [756, 553] width 223 height 15
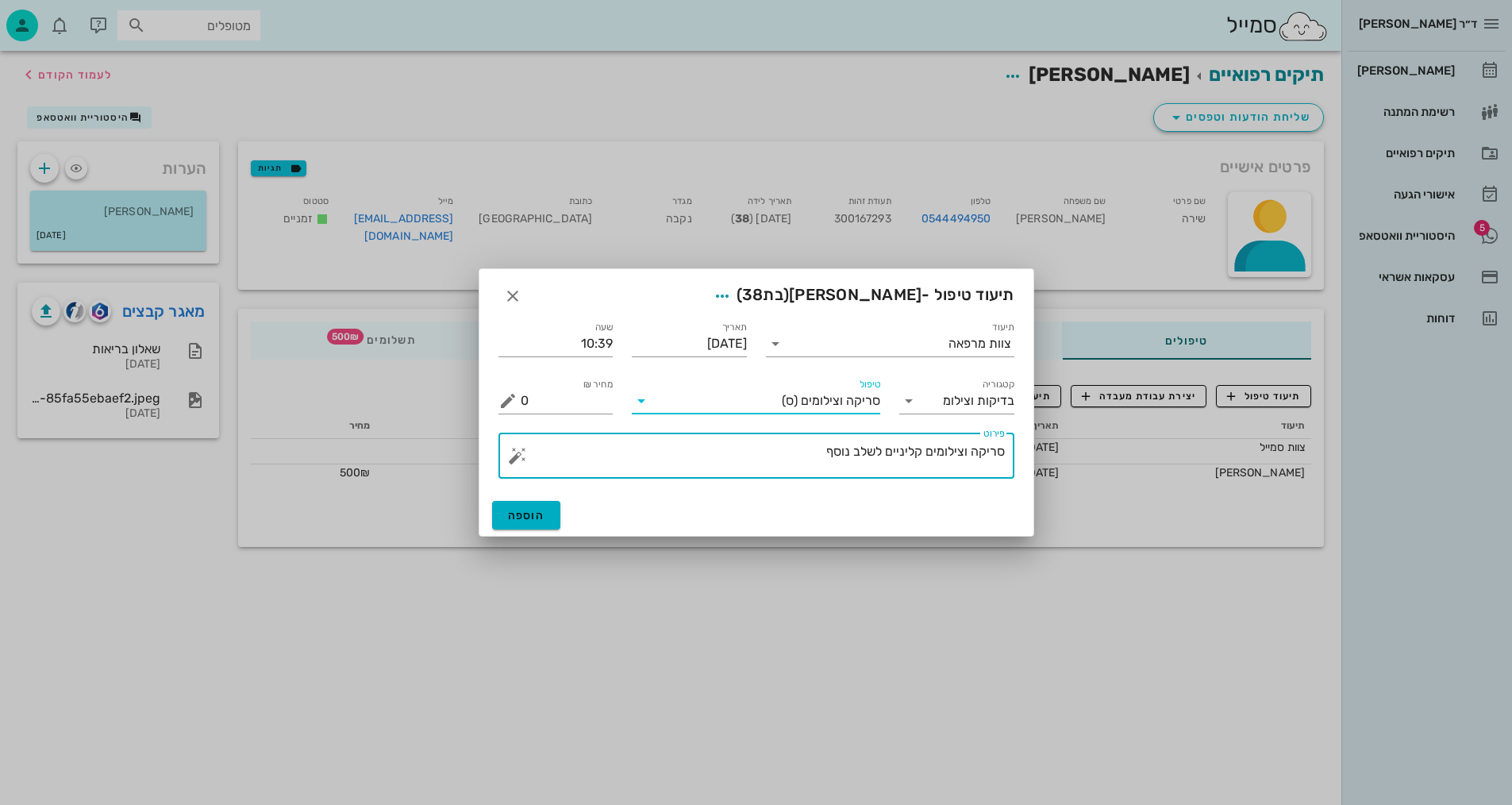
drag, startPoint x: 791, startPoint y: 458, endPoint x: 937, endPoint y: 441, distance: 147.0
click at [938, 449] on textarea "סריקה וצילומים קליניים לשלב נוסף" at bounding box center [763, 459] width 484 height 38
type textarea "[PERSON_NAME] וצילום אפליקציה - [PERSON_NAME]"
click at [514, 517] on span "הוספה" at bounding box center [526, 515] width 37 height 13
